Goal: Book appointment/travel/reservation

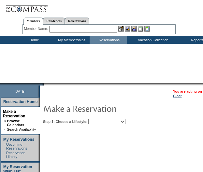
scroll to position [59, 0]
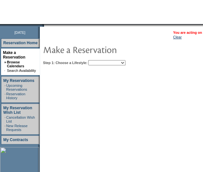
click at [113, 61] on select "Beach Leisure Metropolitan Mountain OIAL for Adventure OIAL for Couples OIAL fo…" at bounding box center [106, 62] width 37 height 5
select select "Beach"
click at [99, 60] on select "Beach Leisure Metropolitan Mountain OIAL for Adventure OIAL for Couples OIAL fo…" at bounding box center [106, 62] width 37 height 5
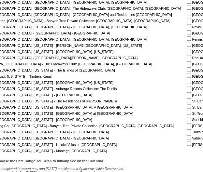
scroll to position [159, 60]
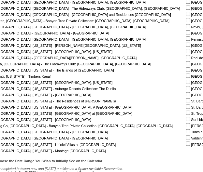
click at [186, 90] on input "checkbox" at bounding box center [188, 88] width 4 height 4
checkbox input "true"
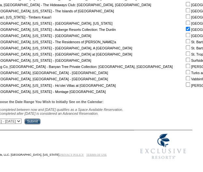
click at [21, 120] on select "[DATE] - [DATE] [DATE] - [DATE] [DATE] - [DATE] [DATE] - [DATE] [DATE] - [DATE]…" at bounding box center [5, 120] width 32 height 5
select select "[DATE]|[DATE]"
click at [0, 118] on select "[DATE] - [DATE] [DATE] - [DATE] [DATE] - [DATE] [DATE] - [DATE] [DATE] - [DATE]…" at bounding box center [5, 120] width 32 height 5
click at [40, 122] on input "Submit" at bounding box center [32, 121] width 16 height 6
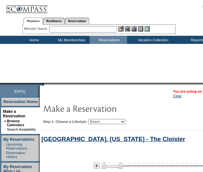
select select "Beach"
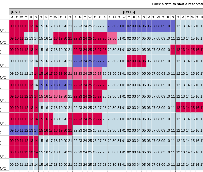
scroll to position [383, 59]
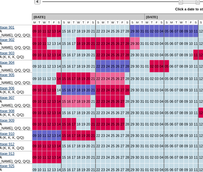
click at [40, 4] on img at bounding box center [37, 1] width 6 height 6
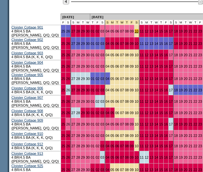
scroll to position [383, 29]
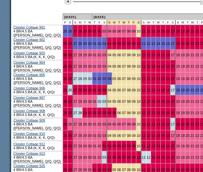
click at [71, 5] on img at bounding box center [68, 1] width 6 height 6
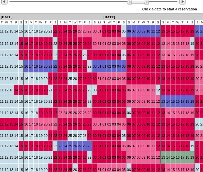
scroll to position [383, 92]
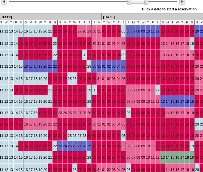
click at [185, 5] on img at bounding box center [182, 1] width 6 height 6
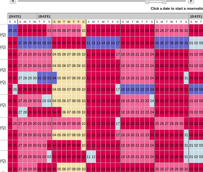
scroll to position [383, 91]
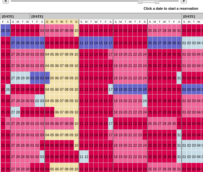
click at [186, 4] on img at bounding box center [183, 1] width 6 height 6
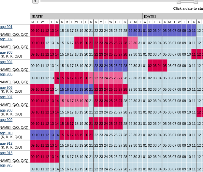
scroll to position [383, 60]
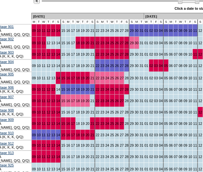
click at [40, 4] on img at bounding box center [37, 1] width 6 height 6
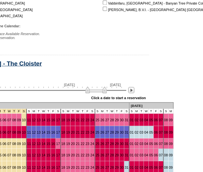
scroll to position [0, 143]
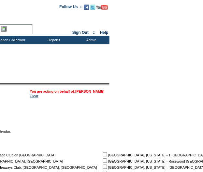
click at [90, 90] on link "[PERSON_NAME]" at bounding box center [89, 92] width 29 height 4
